Goal: Information Seeking & Learning: Learn about a topic

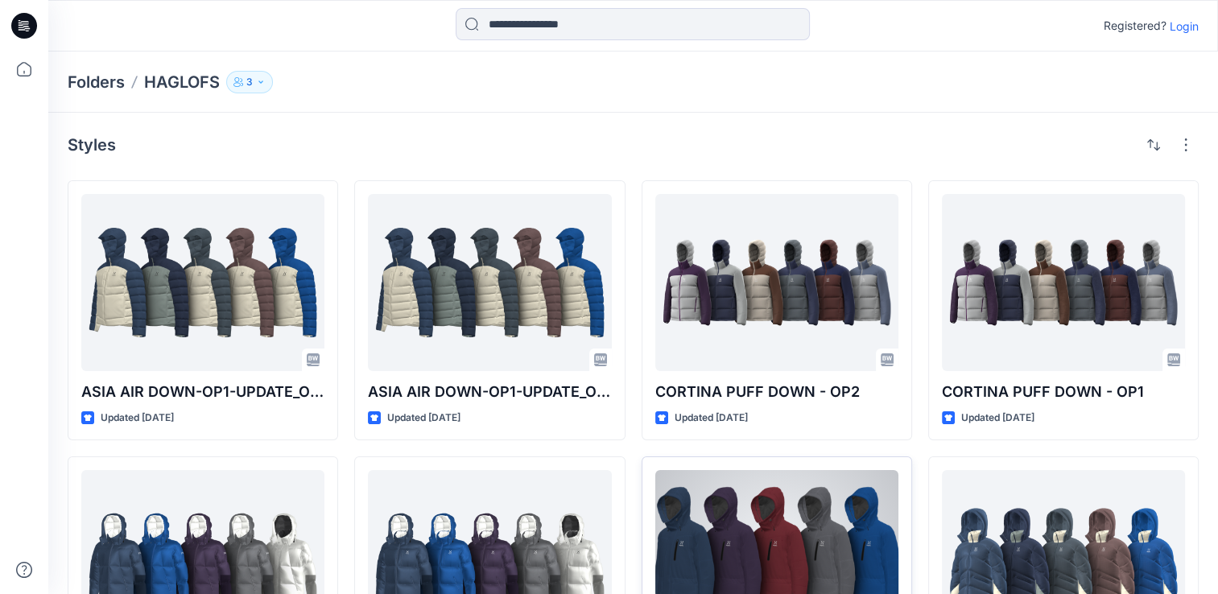
scroll to position [139, 0]
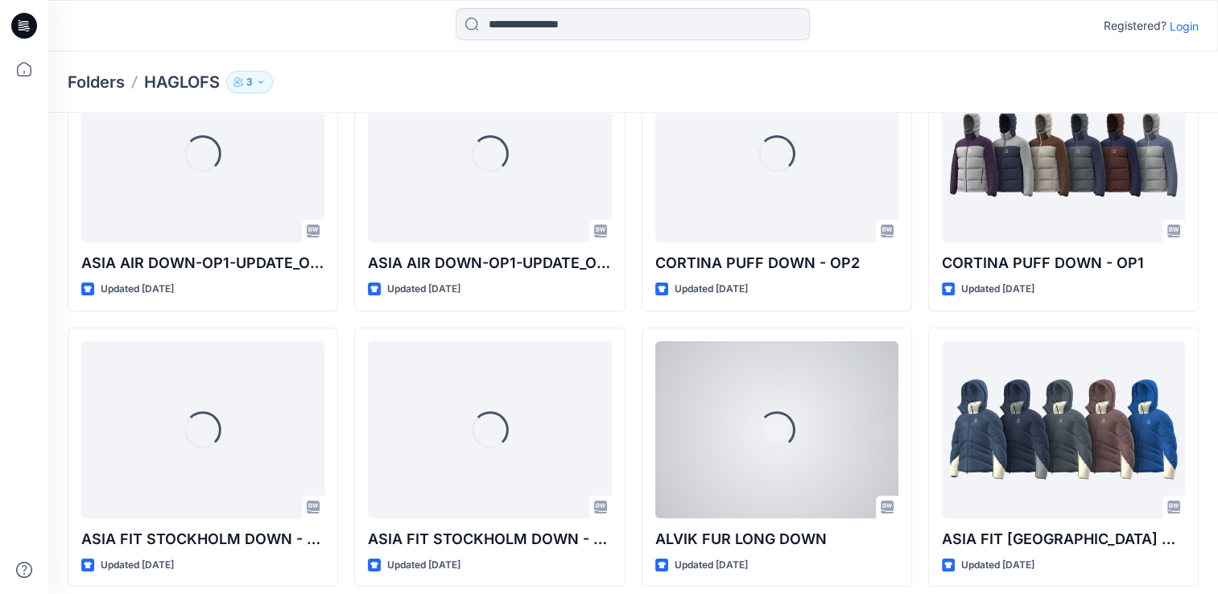
scroll to position [139, 0]
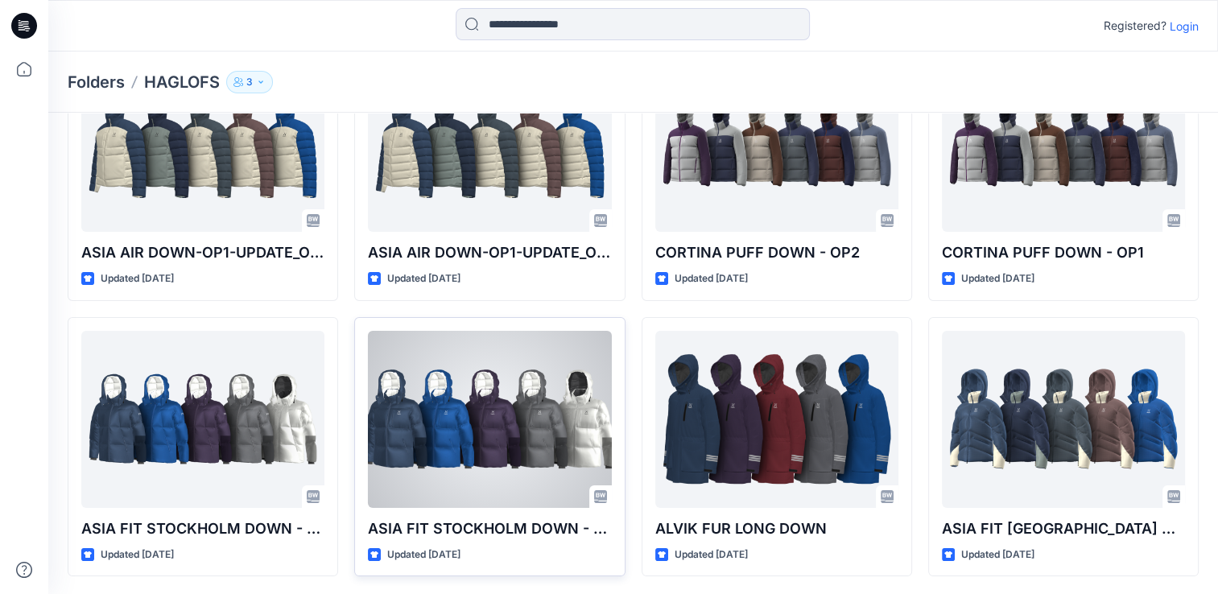
click at [531, 488] on div at bounding box center [489, 419] width 243 height 177
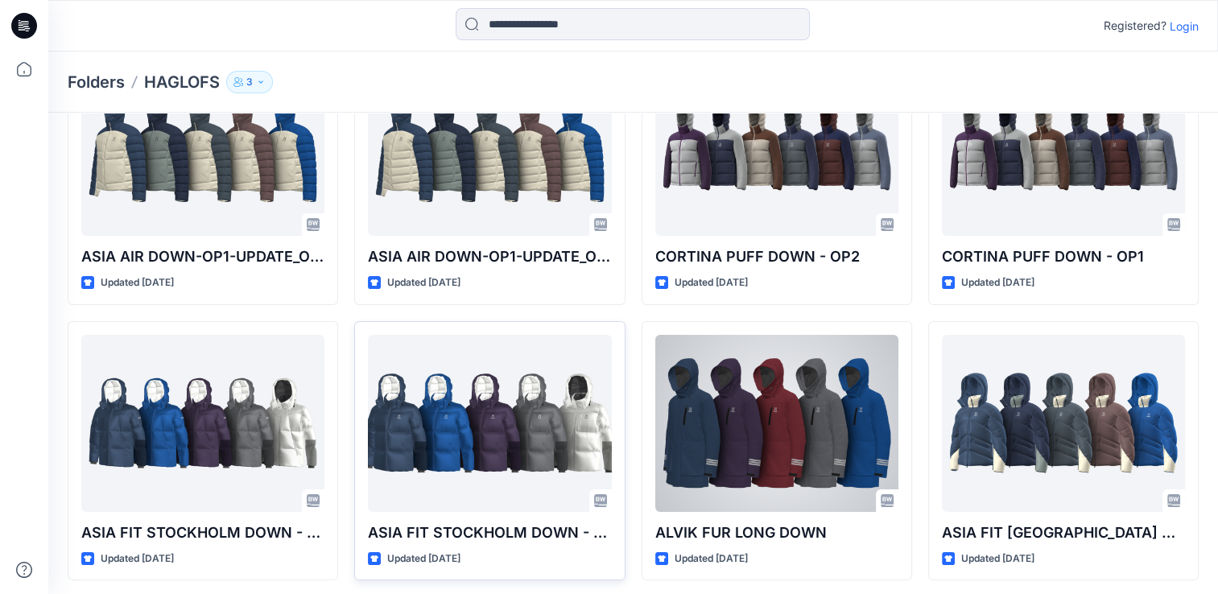
scroll to position [139, 0]
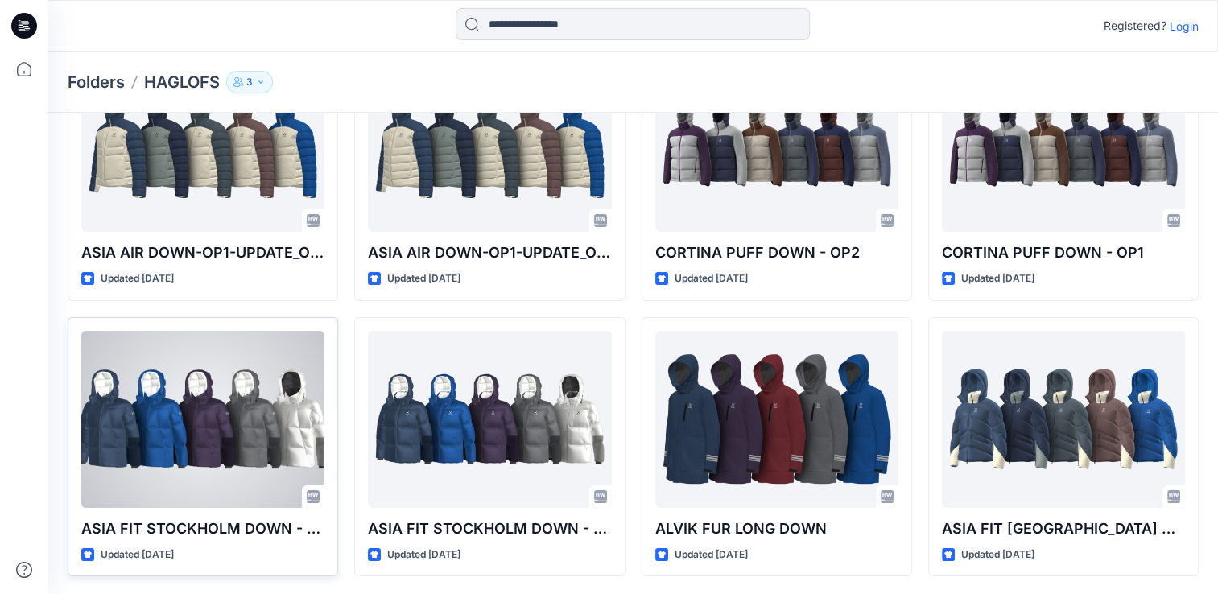
click at [205, 453] on div at bounding box center [202, 419] width 243 height 177
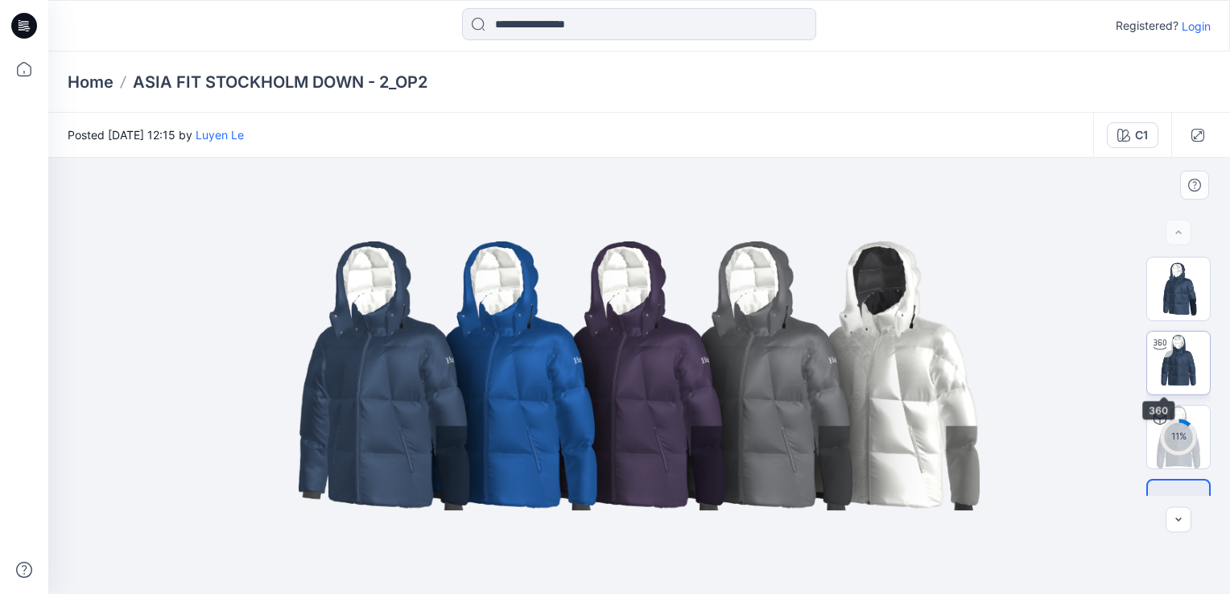
click at [1185, 377] on img at bounding box center [1178, 363] width 63 height 63
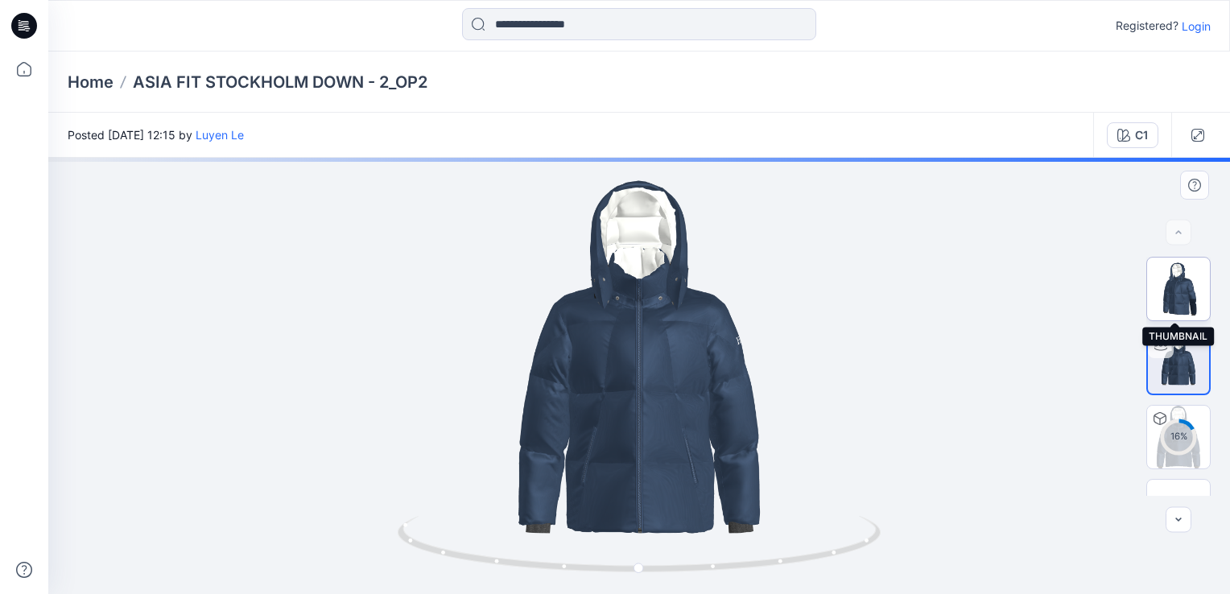
click at [1189, 288] on img at bounding box center [1178, 289] width 63 height 63
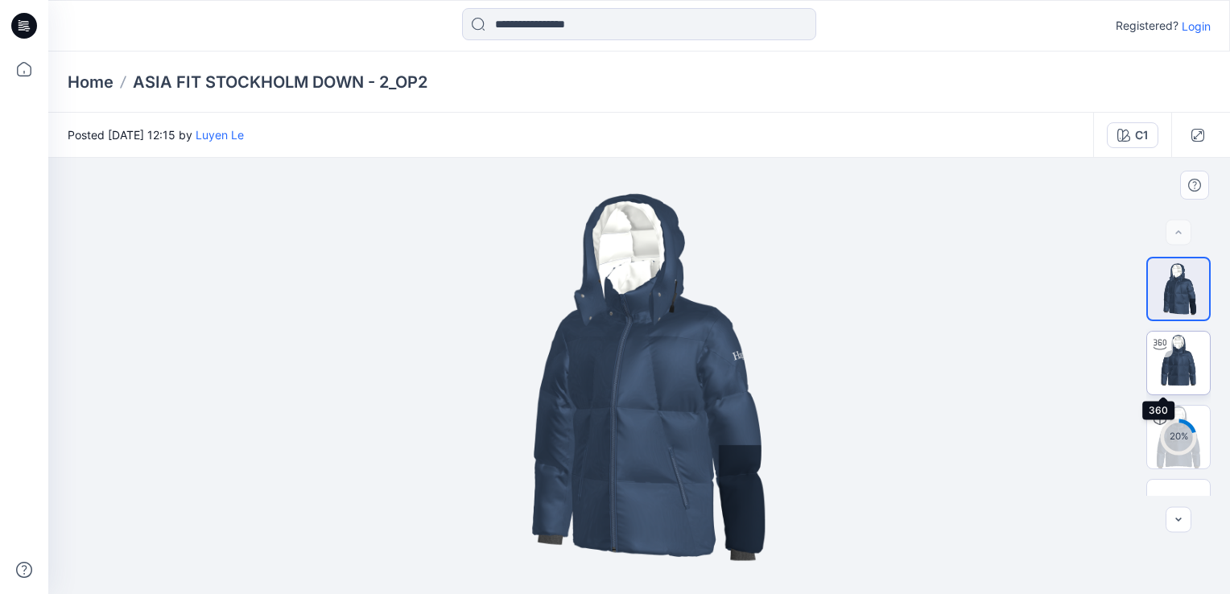
click at [1197, 372] on img at bounding box center [1178, 363] width 63 height 63
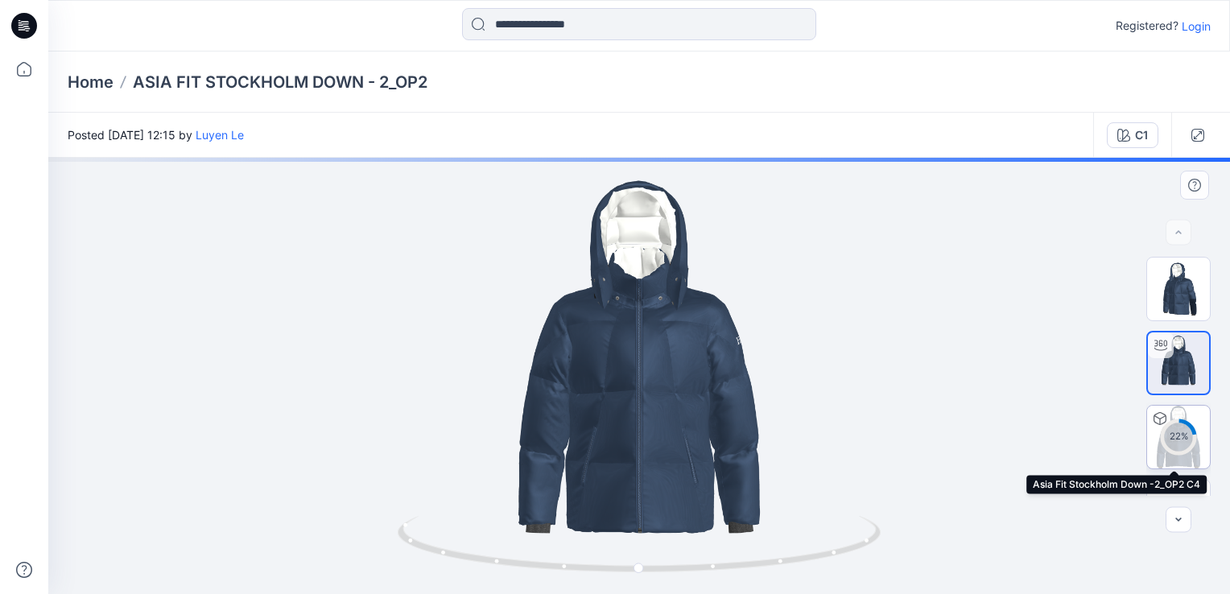
click at [1179, 437] on div "22 %" at bounding box center [1179, 437] width 39 height 14
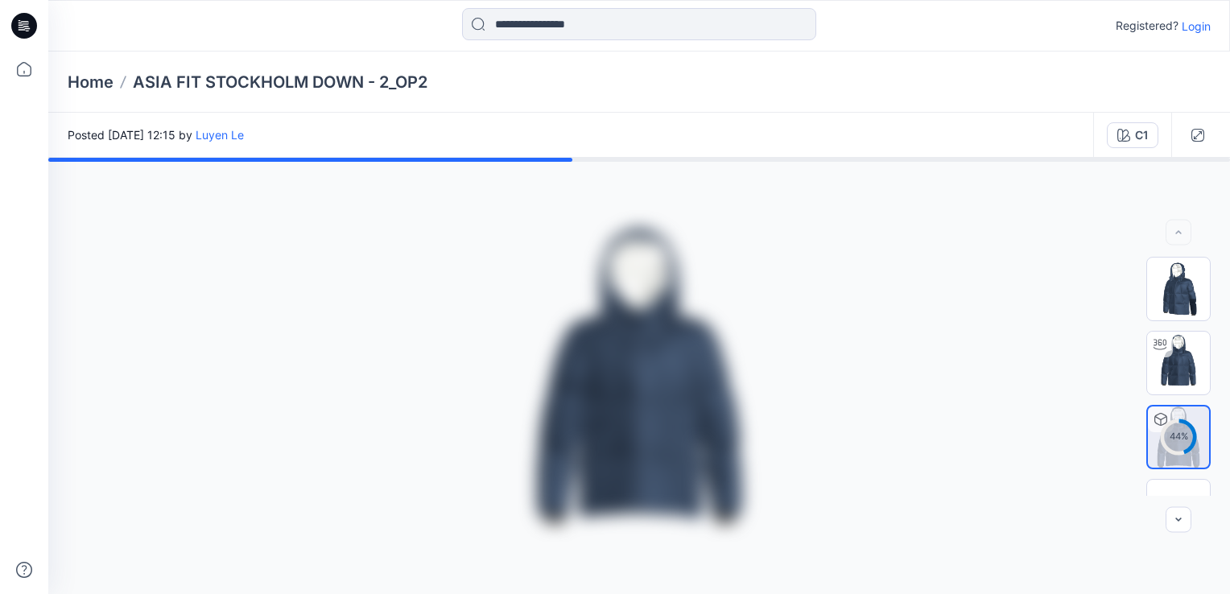
click at [725, 413] on div at bounding box center [639, 376] width 1182 height 436
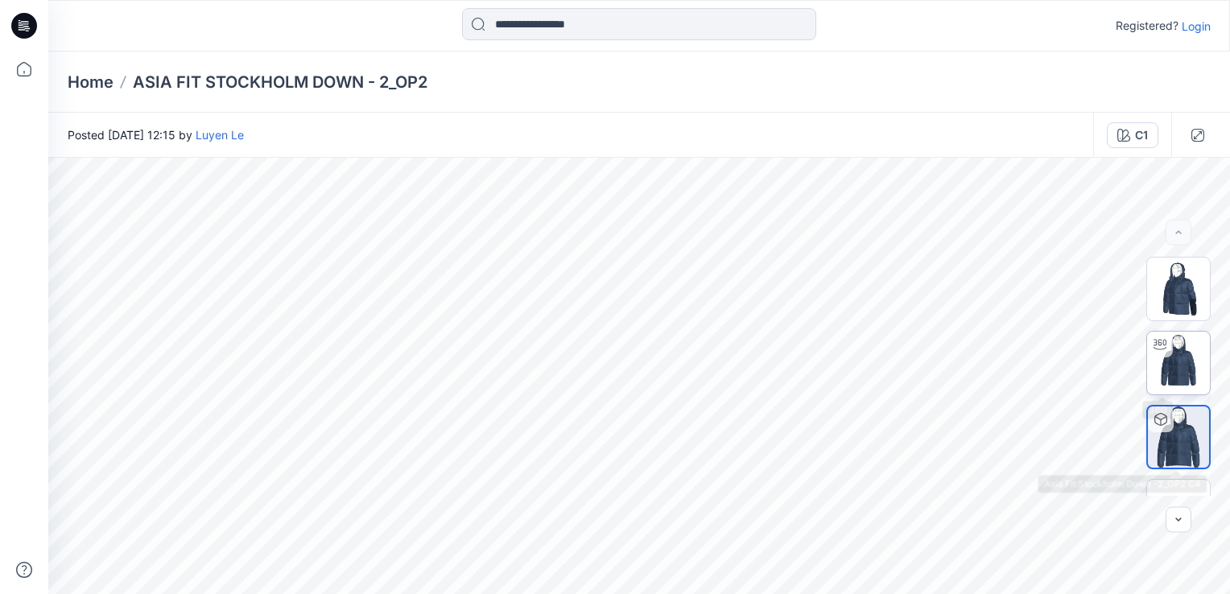
click at [1176, 378] on img at bounding box center [1178, 363] width 63 height 63
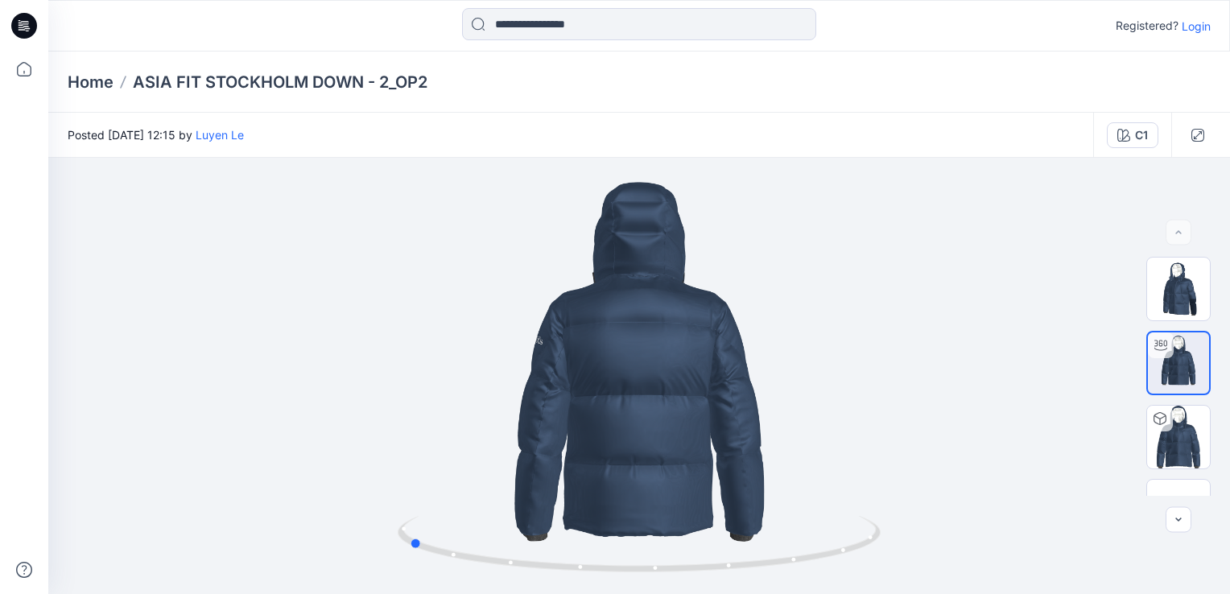
drag, startPoint x: 642, startPoint y: 572, endPoint x: 894, endPoint y: 564, distance: 252.2
click at [894, 564] on div at bounding box center [639, 376] width 1182 height 436
click at [1176, 439] on img at bounding box center [1178, 437] width 63 height 63
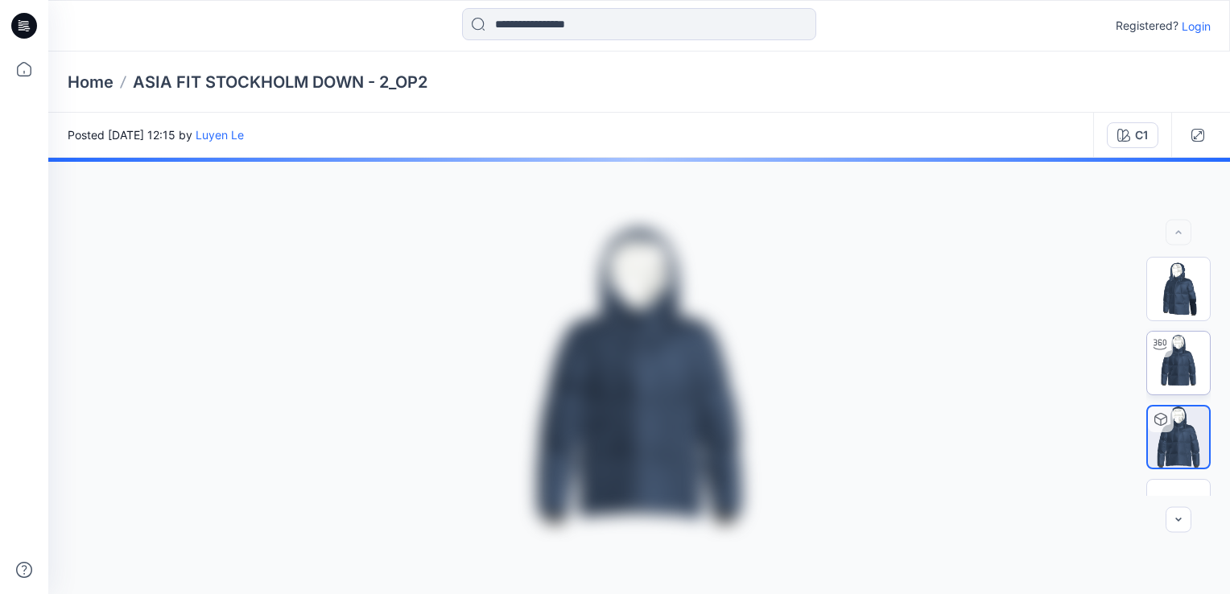
click at [1179, 365] on img at bounding box center [1178, 363] width 63 height 63
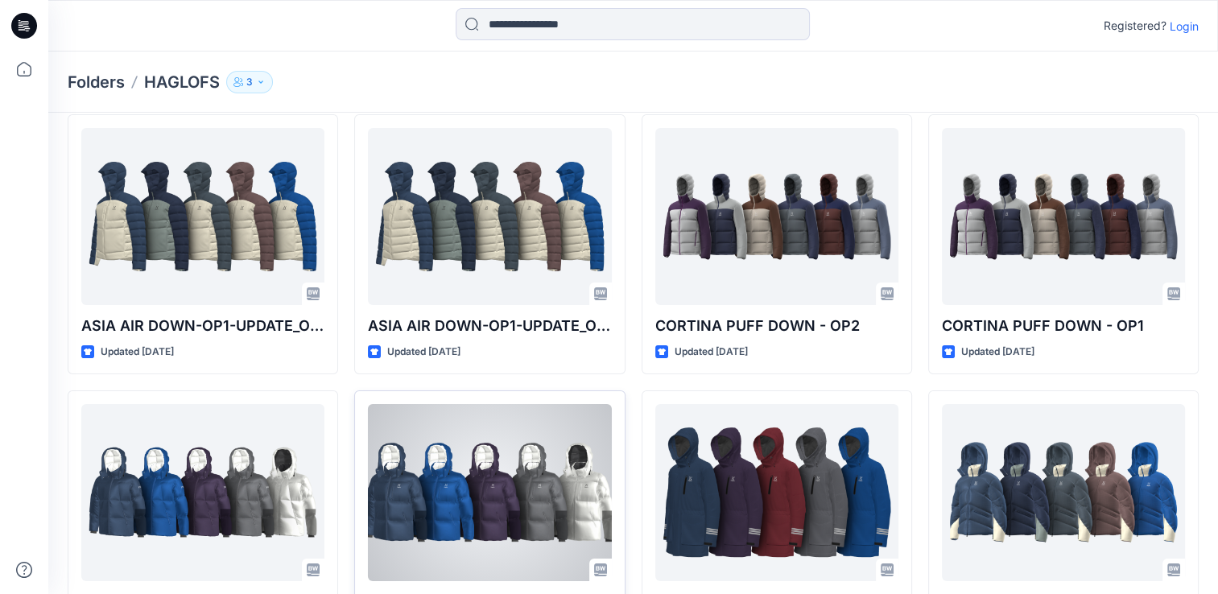
scroll to position [139, 0]
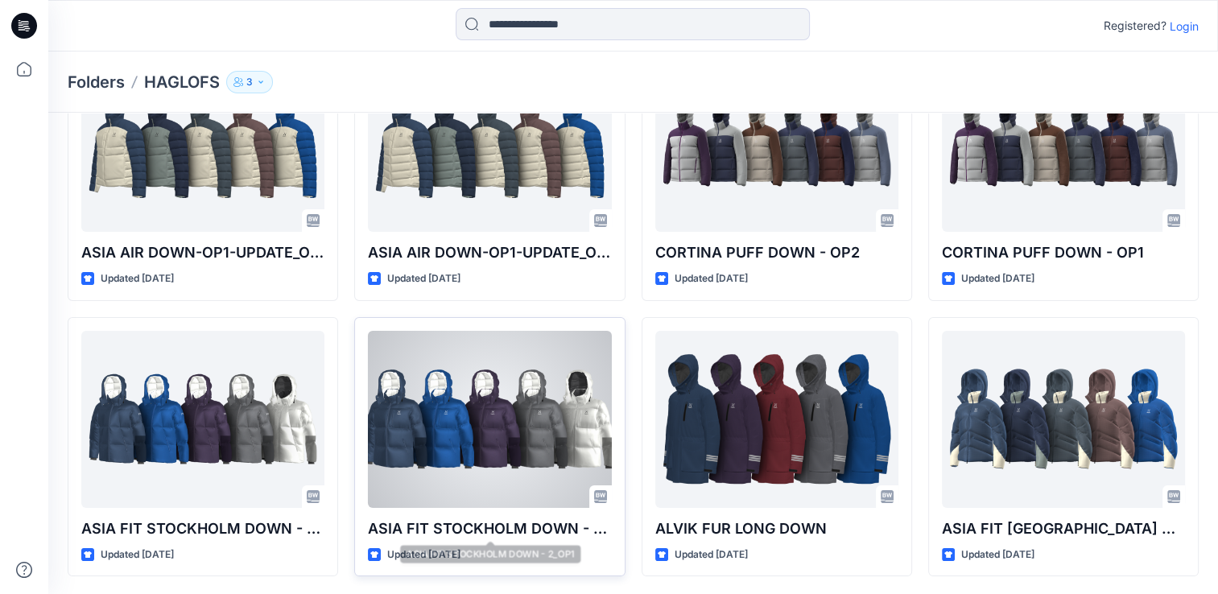
click at [441, 391] on div at bounding box center [489, 419] width 243 height 177
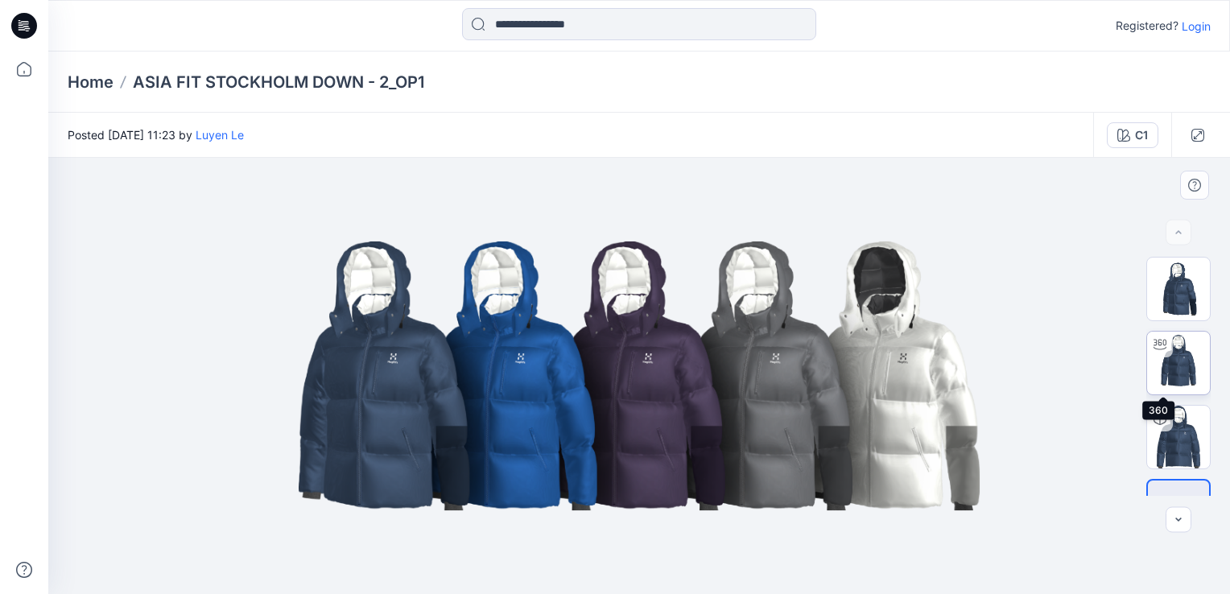
click at [1184, 370] on img at bounding box center [1178, 363] width 63 height 63
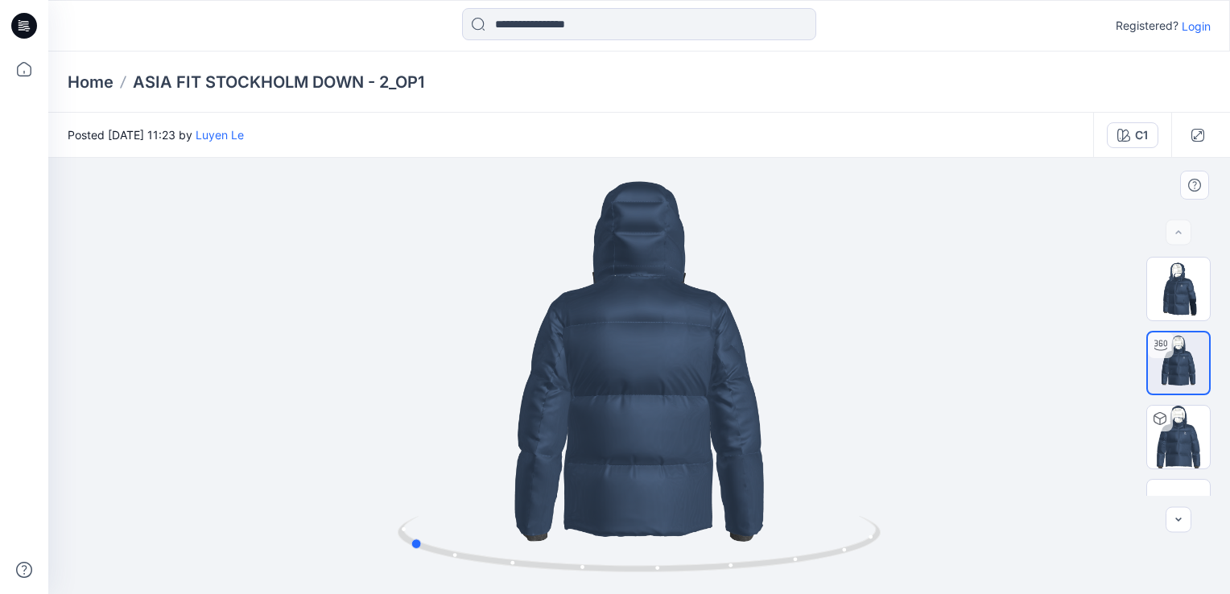
drag, startPoint x: 641, startPoint y: 573, endPoint x: 894, endPoint y: 559, distance: 253.3
click at [894, 559] on div at bounding box center [639, 376] width 1182 height 436
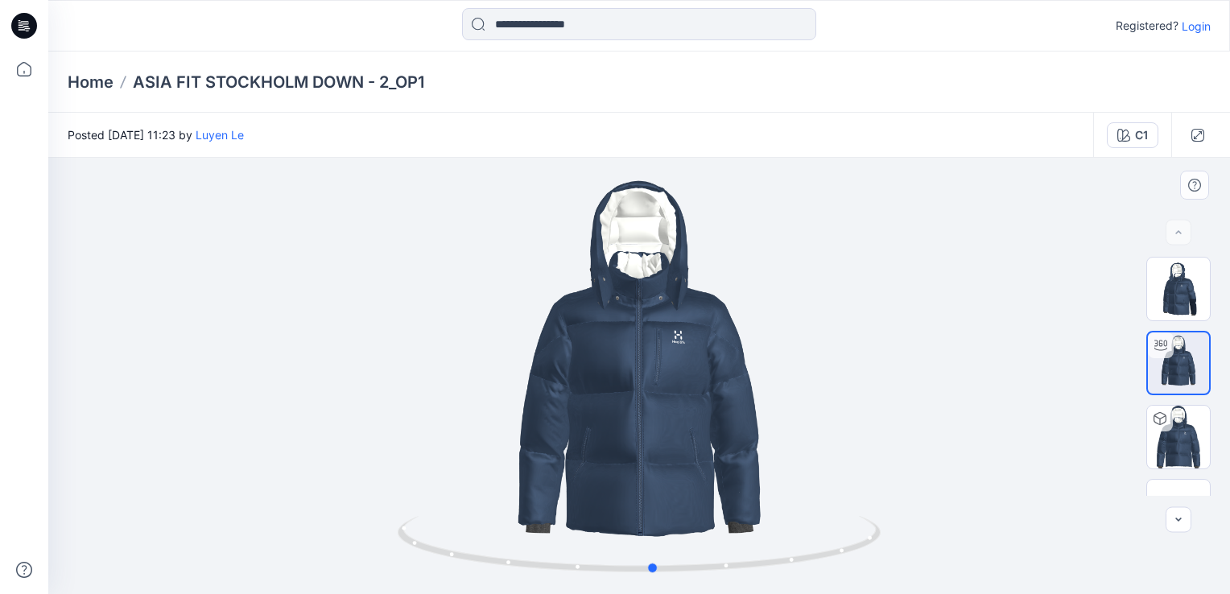
drag, startPoint x: 419, startPoint y: 548, endPoint x: 664, endPoint y: 577, distance: 246.6
click at [664, 577] on div at bounding box center [639, 376] width 1182 height 436
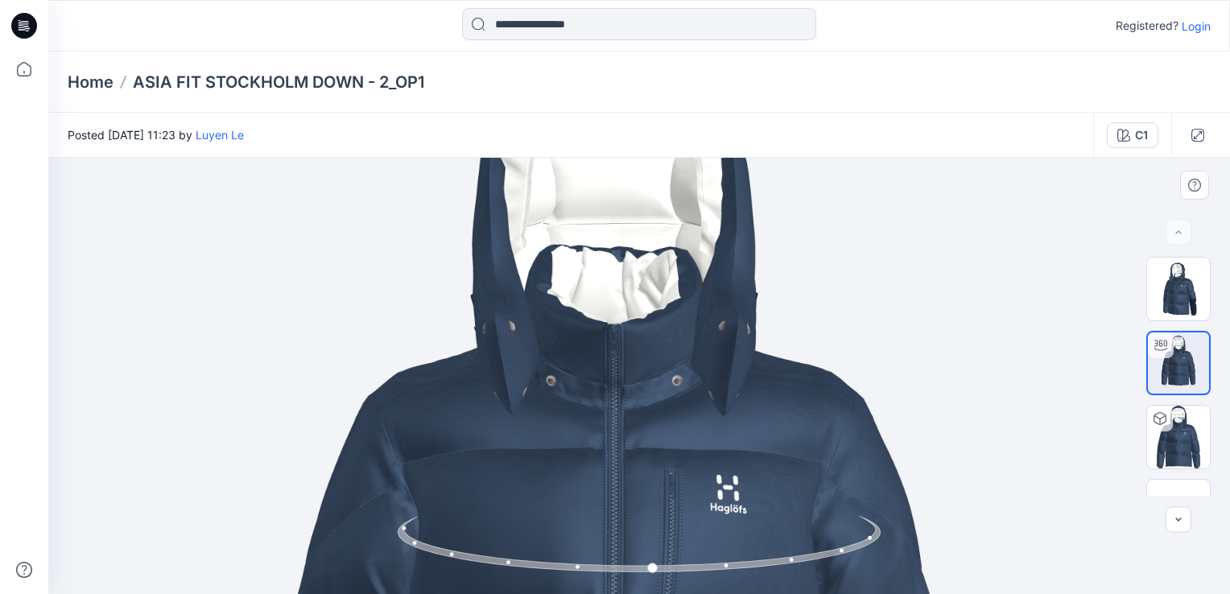
drag, startPoint x: 689, startPoint y: 266, endPoint x: 664, endPoint y: 501, distance: 236.5
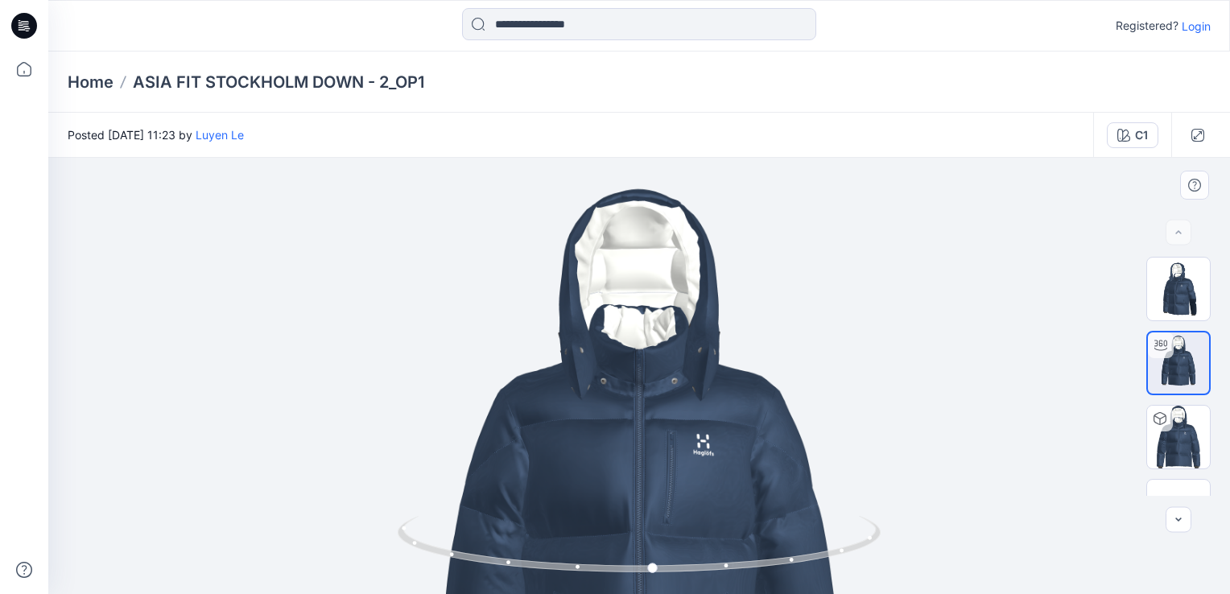
drag, startPoint x: 685, startPoint y: 243, endPoint x: 676, endPoint y: 309, distance: 66.6
click at [676, 309] on img at bounding box center [639, 508] width 714 height 714
